Goal: Task Accomplishment & Management: Use online tool/utility

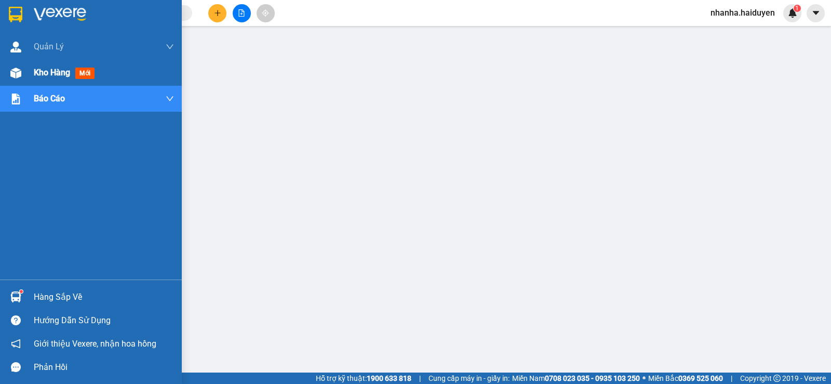
click at [10, 80] on div at bounding box center [16, 73] width 18 height 18
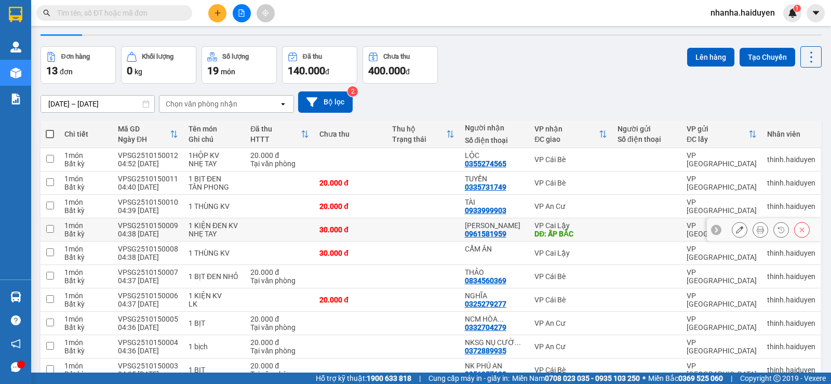
scroll to position [78, 0]
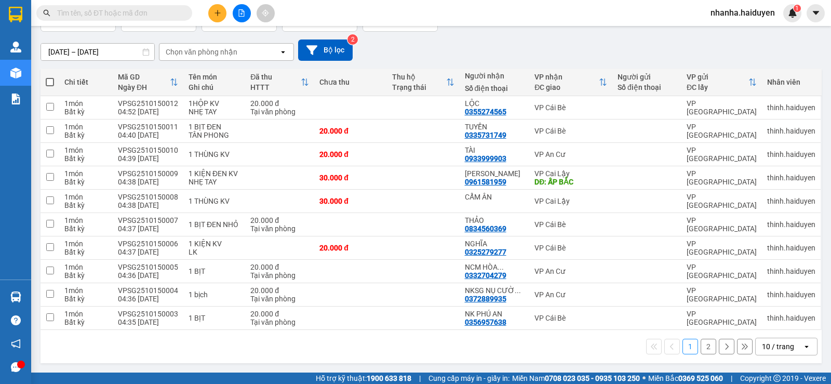
click at [773, 345] on div "10 / trang" at bounding box center [778, 346] width 32 height 10
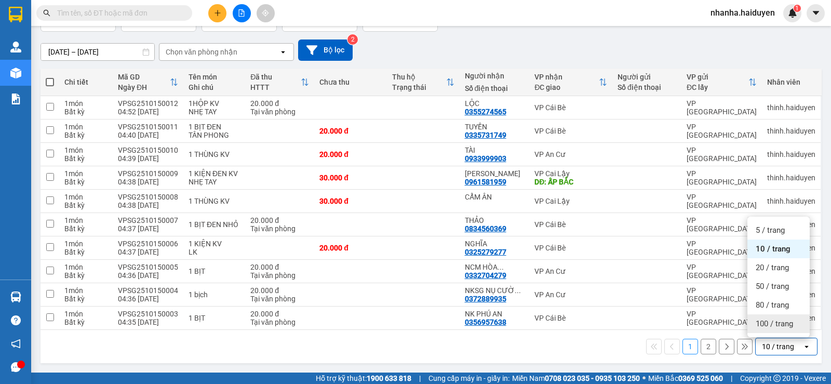
click at [774, 324] on span "100 / trang" at bounding box center [774, 324] width 37 height 10
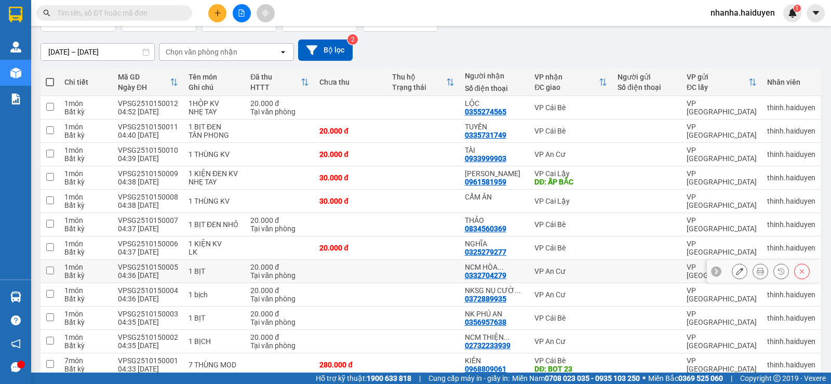
scroll to position [156, 0]
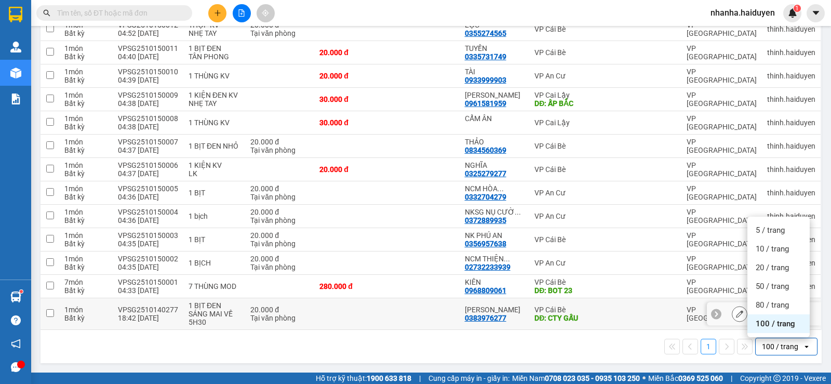
drag, startPoint x: 602, startPoint y: 316, endPoint x: 595, endPoint y: 293, distance: 24.0
click at [602, 316] on td "VP Cái Bè DĐ: CTY GẤU" at bounding box center [571, 314] width 83 height 32
checkbox input "true"
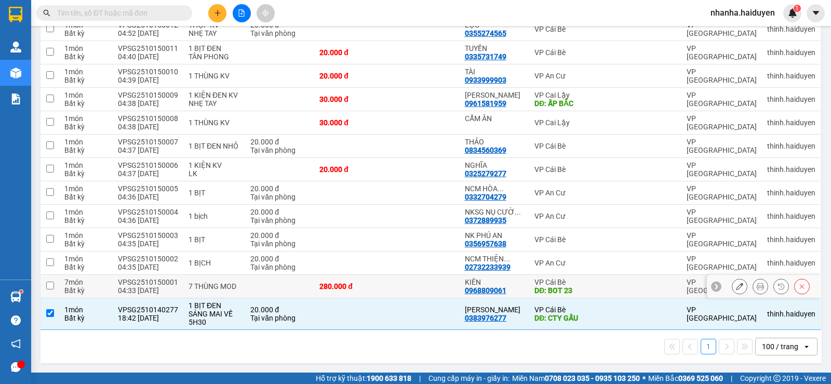
click at [595, 291] on div "DĐ: BOT 23" at bounding box center [571, 290] width 73 height 8
checkbox input "true"
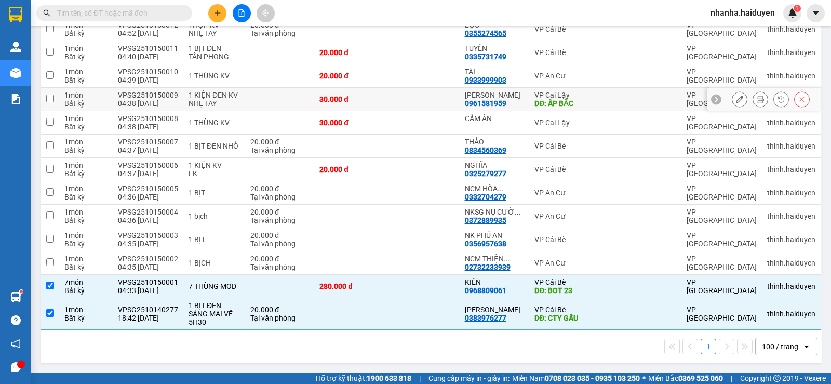
click at [547, 96] on div "VP Cai Lậy" at bounding box center [571, 95] width 73 height 8
checkbox input "true"
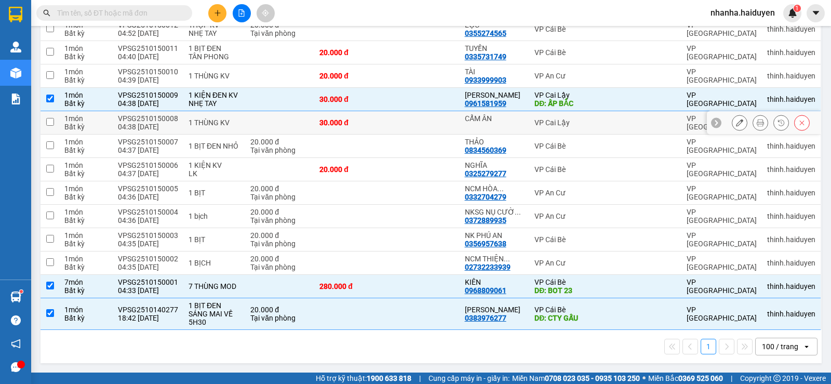
scroll to position [1, 0]
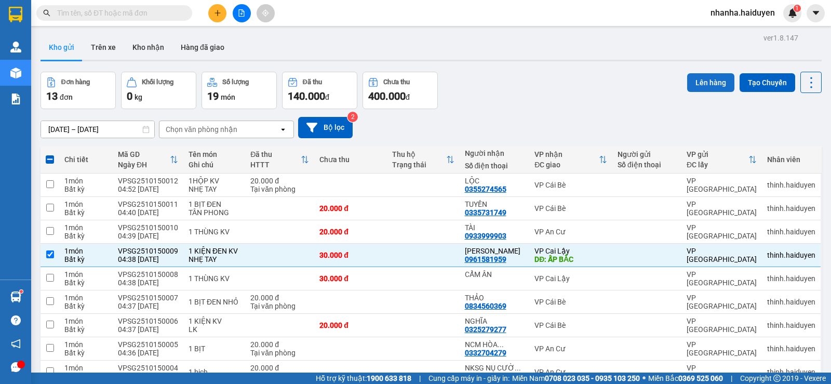
click at [698, 77] on button "Lên hàng" at bounding box center [711, 82] width 47 height 19
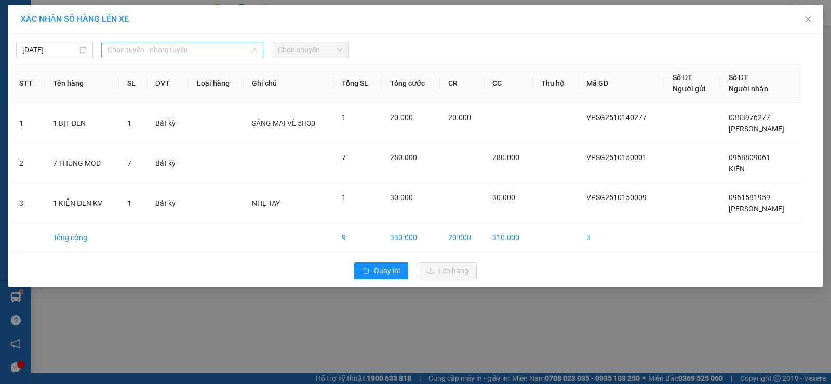
click at [232, 52] on span "Chọn tuyến - nhóm tuyến" at bounding box center [183, 50] width 150 height 16
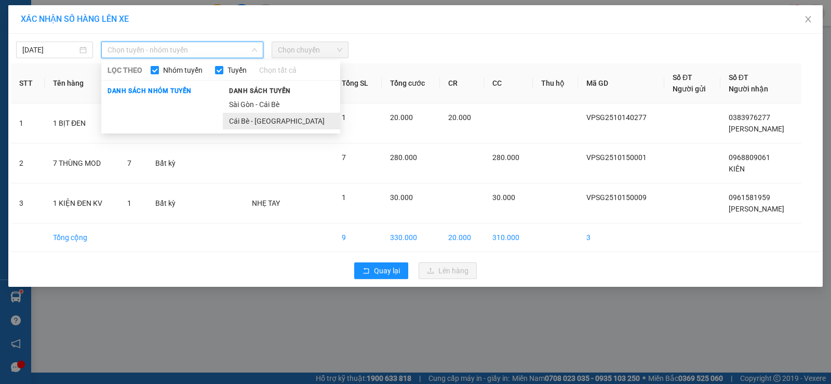
click at [249, 113] on li "Cái Bè - [GEOGRAPHIC_DATA]" at bounding box center [281, 121] width 117 height 17
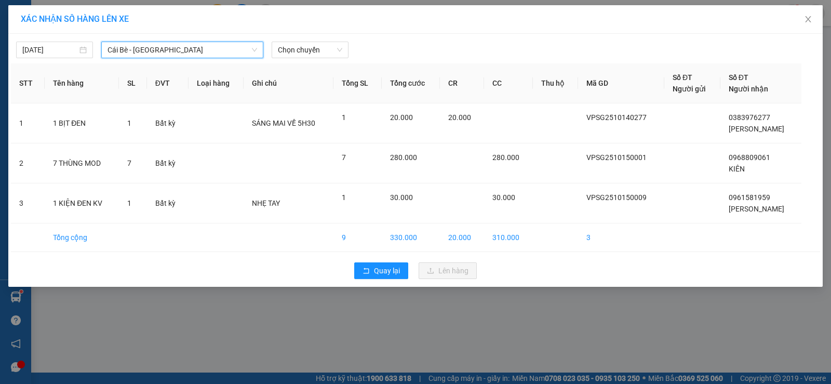
click at [220, 55] on span "Cái Bè - [GEOGRAPHIC_DATA]" at bounding box center [183, 50] width 150 height 16
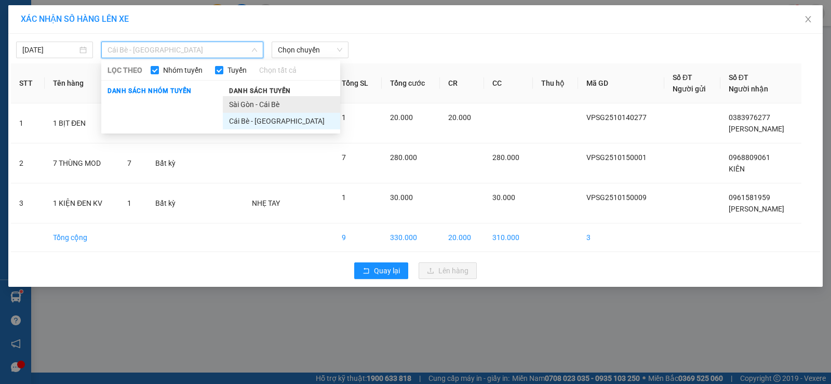
drag, startPoint x: 298, startPoint y: 103, endPoint x: 297, endPoint y: 52, distance: 50.4
click at [297, 103] on li "Sài Gòn - Cái Bè" at bounding box center [281, 104] width 117 height 17
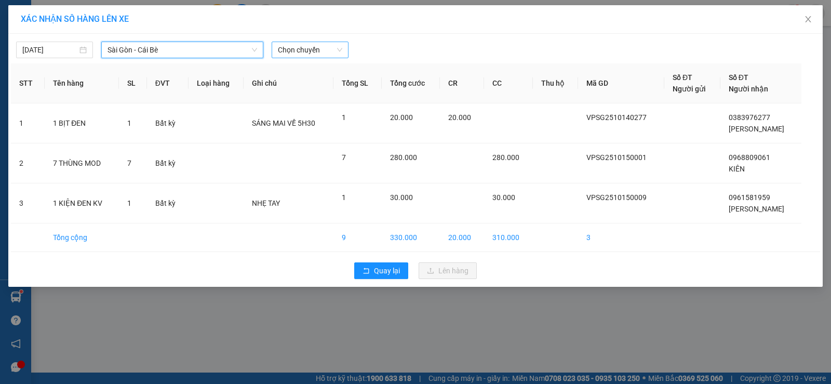
click at [297, 55] on span "Chọn chuyến" at bounding box center [310, 50] width 64 height 16
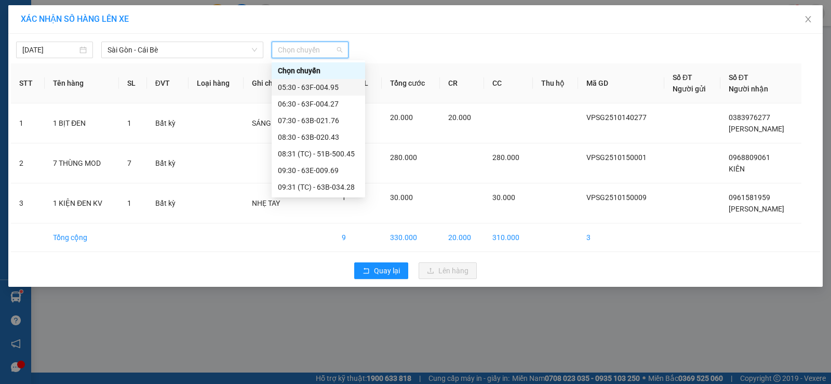
click at [308, 90] on div "05:30 - 63F-004.95" at bounding box center [318, 87] width 81 height 11
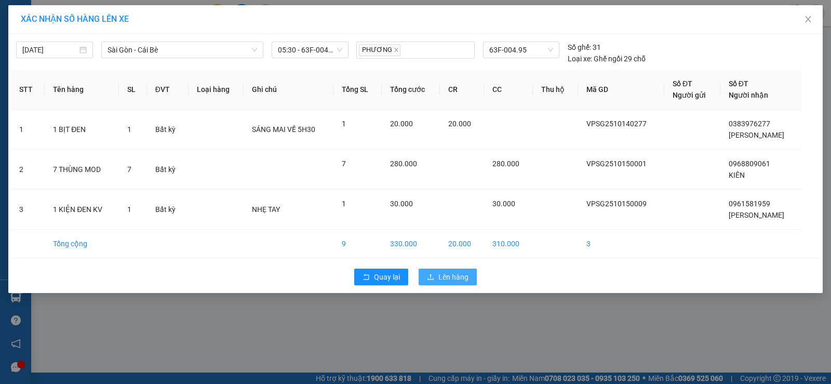
click at [455, 279] on span "Lên hàng" at bounding box center [454, 276] width 30 height 11
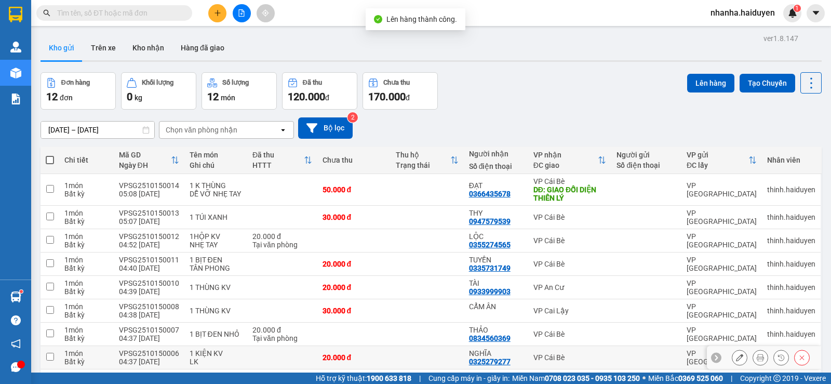
scroll to position [133, 0]
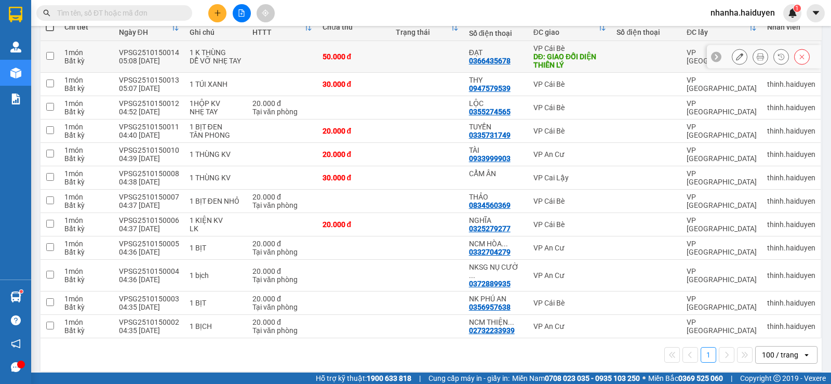
click at [429, 57] on td at bounding box center [427, 57] width 73 height 32
checkbox input "true"
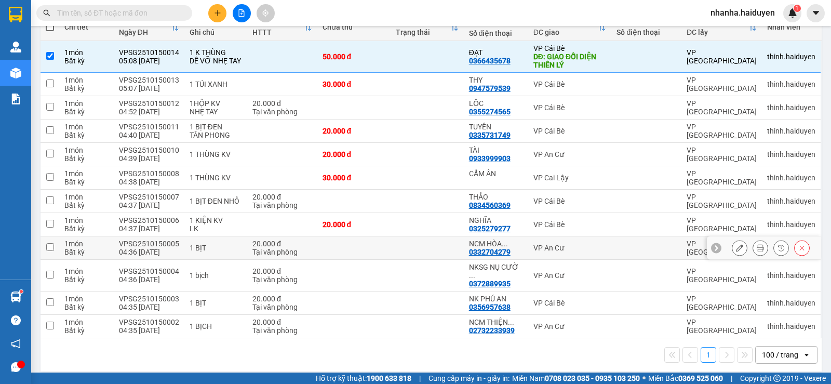
scroll to position [0, 0]
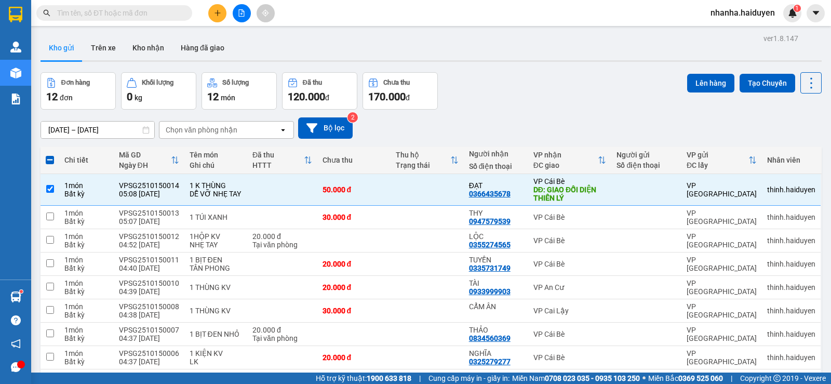
click at [701, 72] on div "Lên hàng Tạo Chuyến" at bounding box center [755, 82] width 135 height 21
click at [699, 74] on button "Lên hàng" at bounding box center [711, 83] width 47 height 19
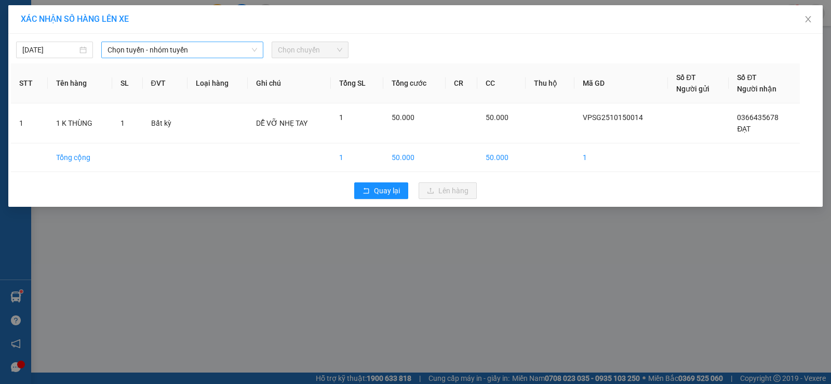
click at [177, 47] on span "Chọn tuyến - nhóm tuyến" at bounding box center [183, 50] width 150 height 16
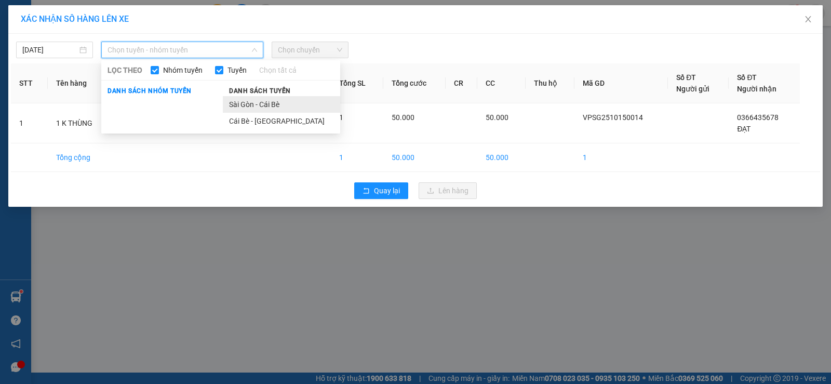
click at [293, 97] on li "Sài Gòn - Cái Bè" at bounding box center [281, 104] width 117 height 17
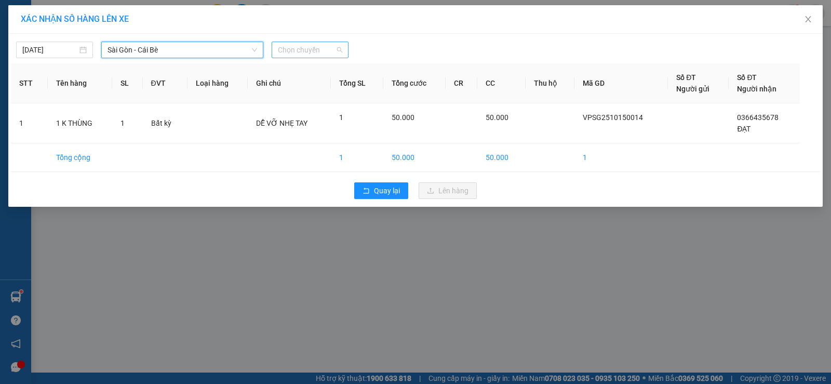
click at [296, 57] on span "Chọn chuyến" at bounding box center [310, 50] width 64 height 16
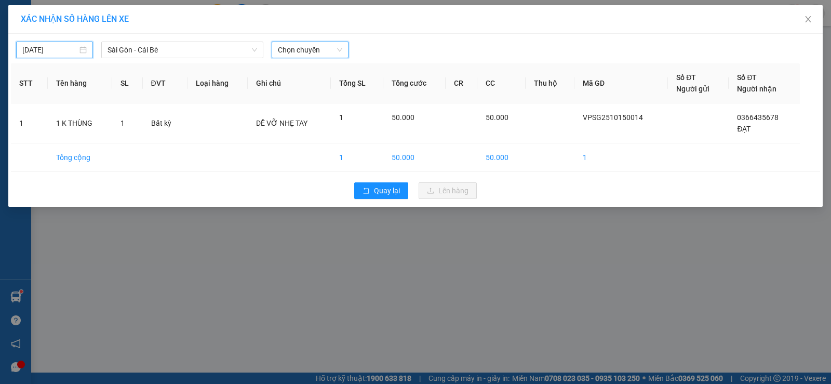
click at [54, 52] on input "[DATE]" at bounding box center [49, 49] width 55 height 11
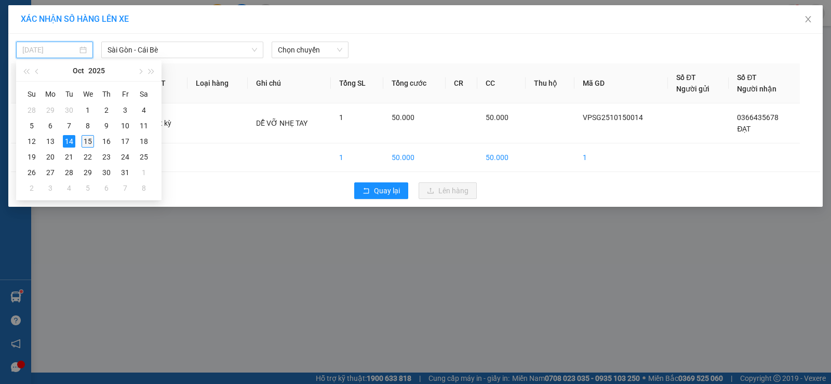
click at [90, 141] on div "15" at bounding box center [88, 141] width 12 height 12
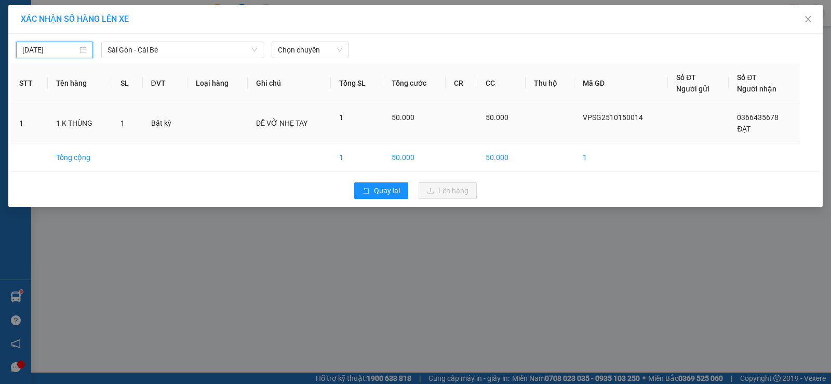
type input "[DATE]"
click at [305, 46] on span "Chọn chuyến" at bounding box center [310, 50] width 64 height 16
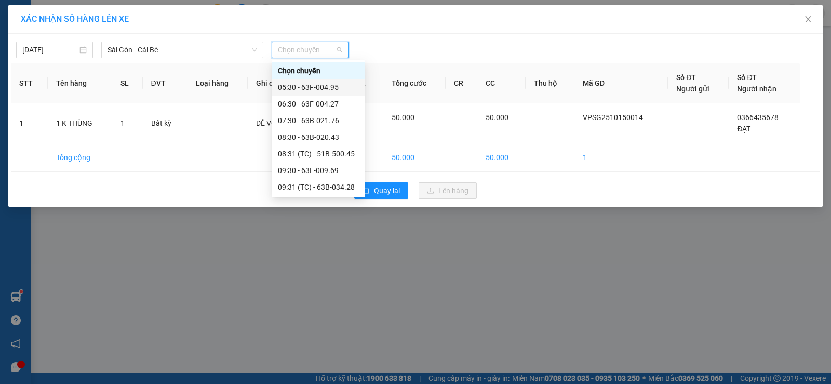
click at [310, 82] on div "05:30 - 63F-004.95" at bounding box center [318, 87] width 81 height 11
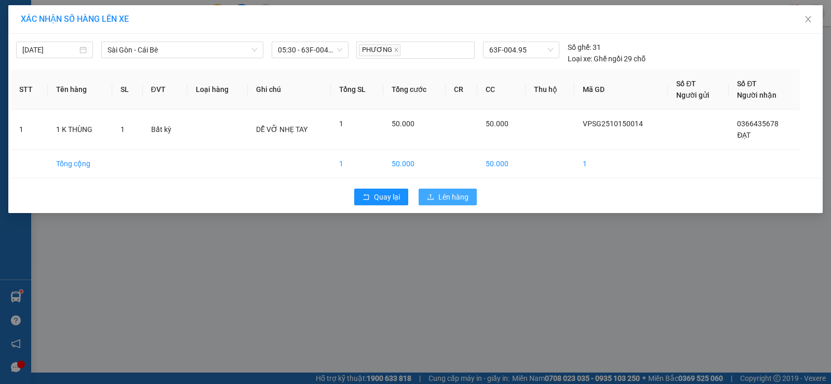
click at [440, 197] on span "Lên hàng" at bounding box center [454, 196] width 30 height 11
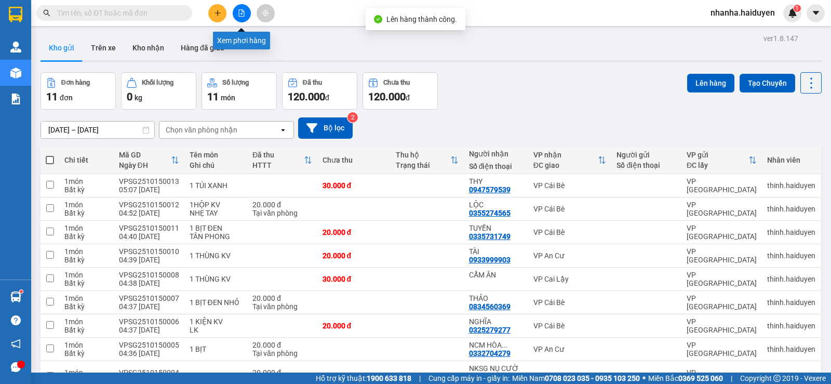
click at [237, 18] on button at bounding box center [242, 13] width 18 height 18
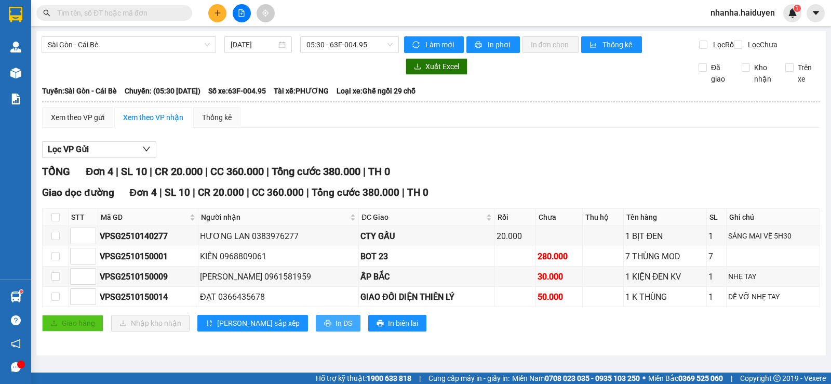
click at [336, 329] on span "In DS" at bounding box center [344, 323] width 17 height 11
click at [55, 221] on input "checkbox" at bounding box center [55, 217] width 8 height 8
checkbox input "true"
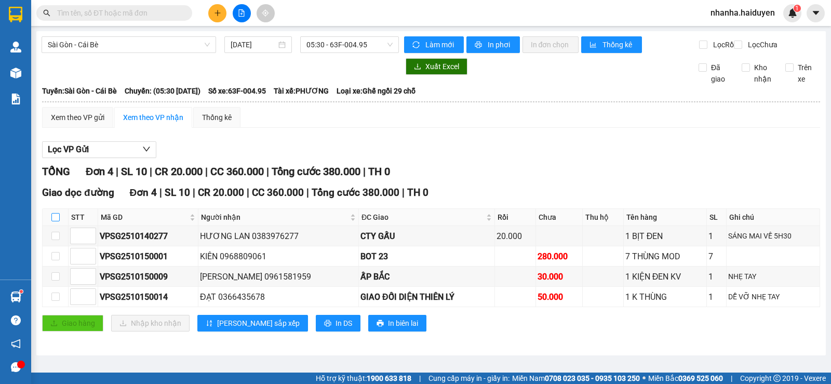
checkbox input "true"
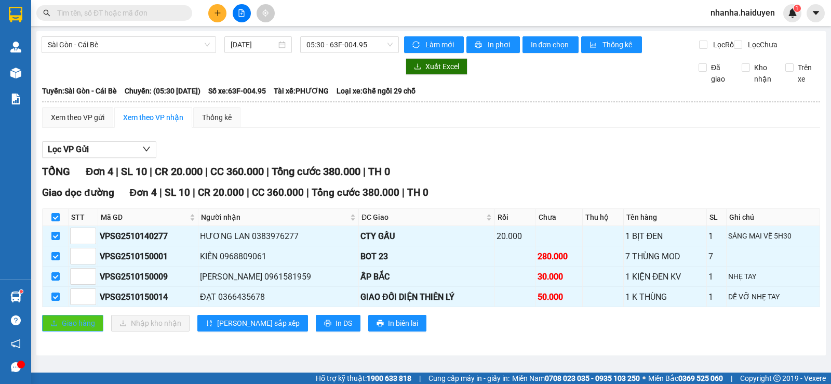
click at [75, 329] on span "Giao hàng" at bounding box center [78, 323] width 33 height 11
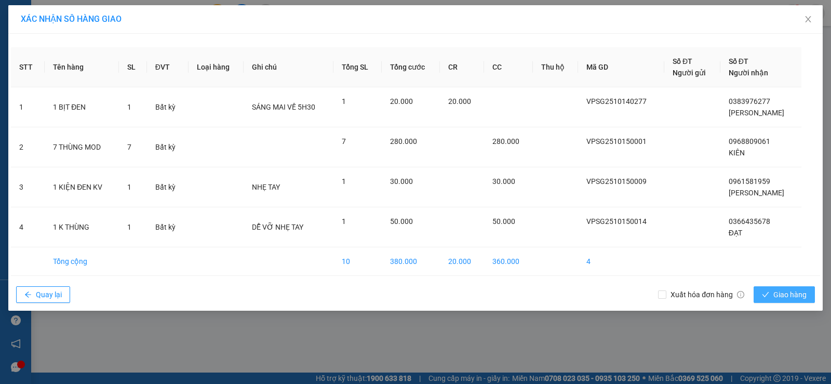
click at [768, 295] on icon "check" at bounding box center [765, 294] width 7 height 7
